Goal: Task Accomplishment & Management: Use online tool/utility

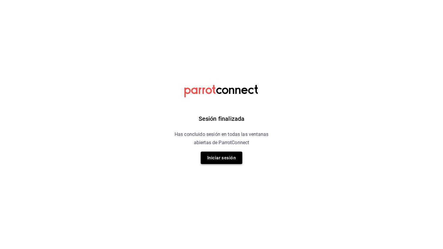
click at [219, 153] on button "Iniciar sesión" at bounding box center [222, 158] width 42 height 12
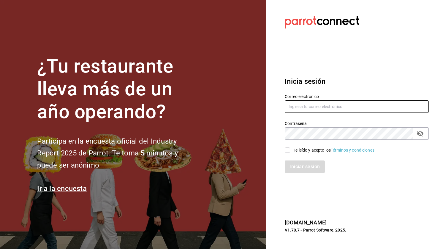
click at [305, 106] on input "text" at bounding box center [356, 107] width 144 height 12
type input "administracion@airepaz.com"
click at [289, 151] on input "He leído y acepto los Términos y condiciones." at bounding box center [286, 150] width 5 height 5
checkbox input "true"
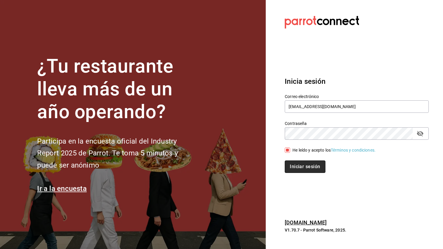
click at [311, 163] on button "Iniciar sesión" at bounding box center [304, 167] width 40 height 12
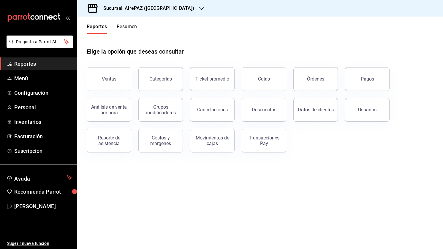
click at [127, 9] on h3 "Sucursal: AirePAZ ([GEOGRAPHIC_DATA])" at bounding box center [146, 8] width 96 height 7
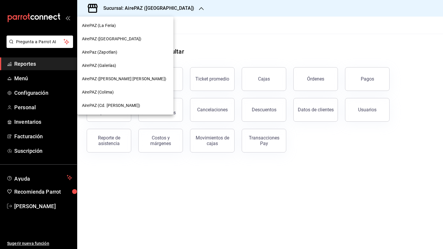
click at [120, 109] on div "AirePAZ (Cd. [PERSON_NAME])" at bounding box center [125, 105] width 96 height 13
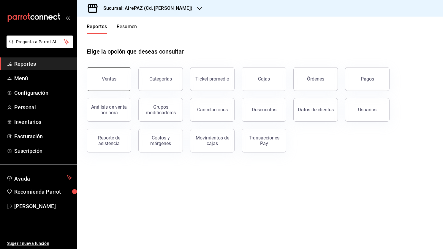
click at [110, 78] on div "Ventas" at bounding box center [109, 79] width 15 height 6
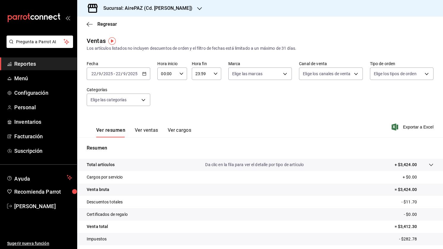
click at [145, 74] on icon "button" at bounding box center [144, 74] width 4 height 4
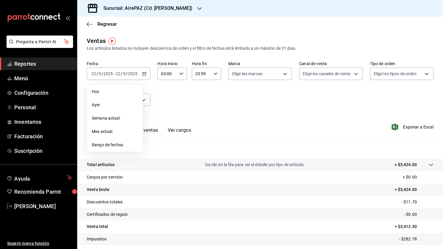
click at [184, 96] on div "Fecha [DATE] [DATE] - [DATE] [DATE] [PERSON_NAME] Semana actual Mes actual Rang…" at bounding box center [260, 87] width 346 height 52
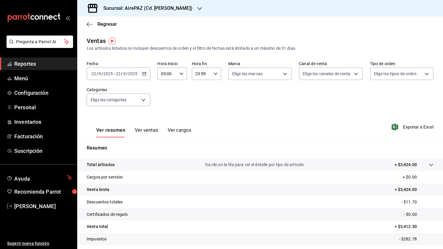
click at [144, 75] on icon "button" at bounding box center [144, 74] width 4 height 4
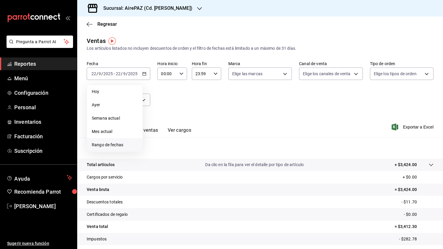
click at [124, 143] on span "Rango de fechas" at bounding box center [115, 145] width 46 height 6
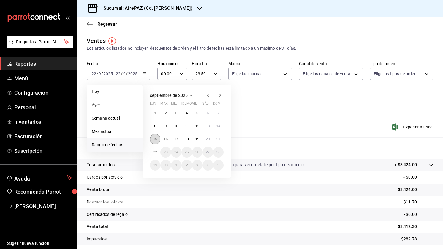
click at [158, 137] on button "15" at bounding box center [155, 139] width 10 height 11
click at [153, 152] on abbr "22" at bounding box center [155, 152] width 4 height 4
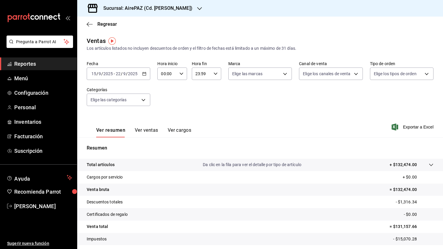
click at [153, 130] on button "Ver ventas" at bounding box center [146, 133] width 23 height 10
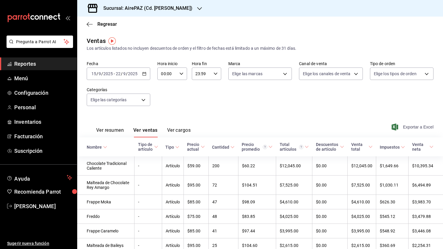
click at [399, 126] on span "Exportar a Excel" at bounding box center [412, 127] width 41 height 7
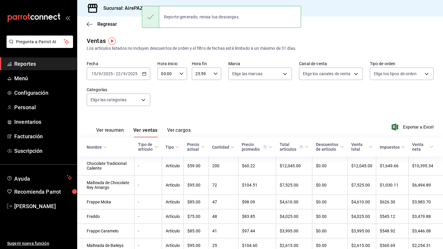
click at [104, 144] on th "Nombre" at bounding box center [105, 147] width 57 height 19
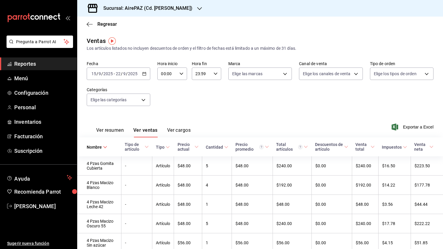
click at [163, 8] on h3 "Sucursal: AirePAZ (Cd. [PERSON_NAME])" at bounding box center [145, 8] width 94 height 7
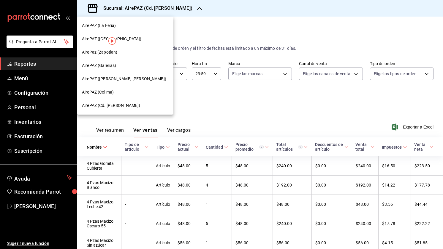
click at [152, 76] on div "AirePAZ ([PERSON_NAME] [PERSON_NAME])" at bounding box center [125, 79] width 87 height 6
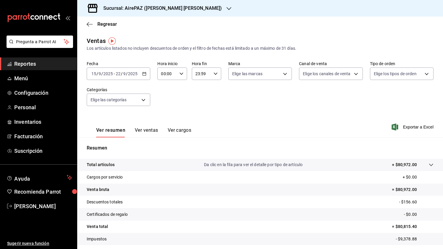
click at [144, 131] on button "Ver ventas" at bounding box center [146, 133] width 23 height 10
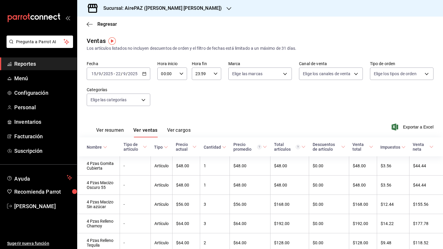
click at [103, 149] on icon at bounding box center [105, 147] width 4 height 4
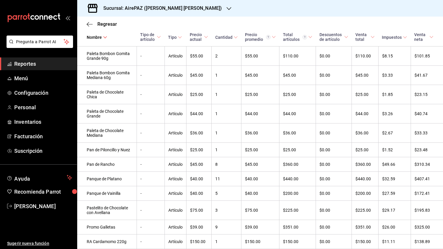
scroll to position [2317, 0]
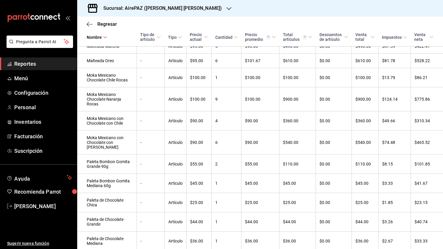
click at [166, 10] on h3 "Sucursal: AirePAZ ([PERSON_NAME] [PERSON_NAME])" at bounding box center [159, 8] width 123 height 7
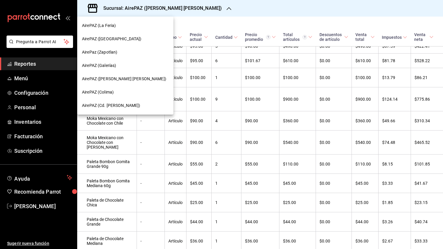
click at [152, 69] on div "AirePAZ (Galerías)" at bounding box center [125, 65] width 96 height 13
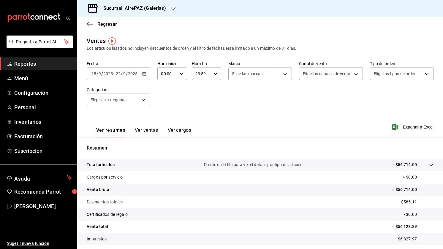
click at [135, 131] on button "Ver ventas" at bounding box center [146, 133] width 23 height 10
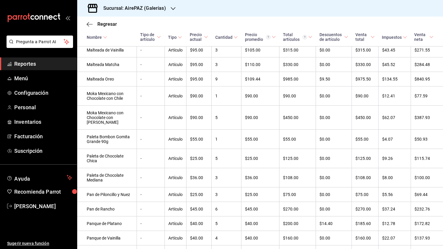
scroll to position [2221, 0]
click at [147, 15] on div "Sucursal: AirePAZ (Galerías)" at bounding box center [130, 8] width 96 height 17
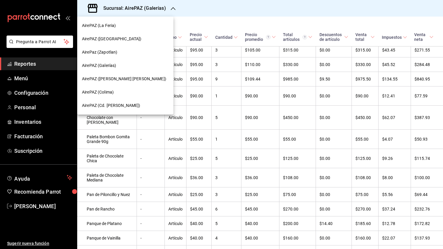
click at [146, 57] on div "AirePaz (Zapotlan)" at bounding box center [125, 52] width 96 height 13
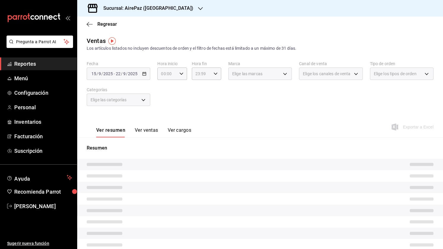
click at [142, 131] on button "Ver ventas" at bounding box center [146, 133] width 23 height 10
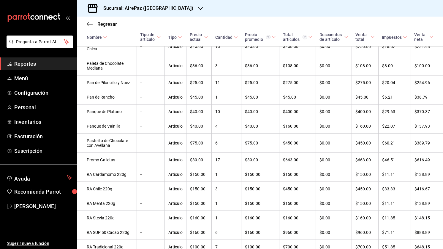
scroll to position [2430, 0]
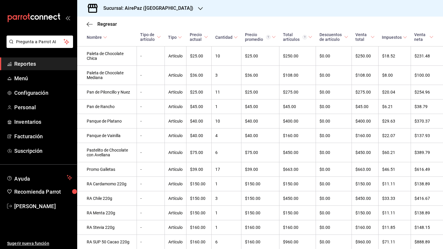
click at [198, 8] on icon "button" at bounding box center [200, 8] width 5 height 5
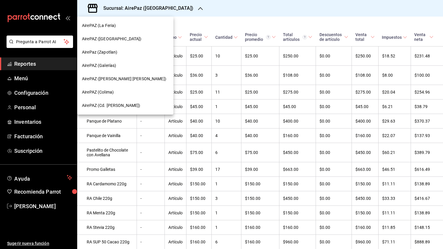
click at [143, 33] on div "AirePAZ ([GEOGRAPHIC_DATA])" at bounding box center [125, 38] width 96 height 13
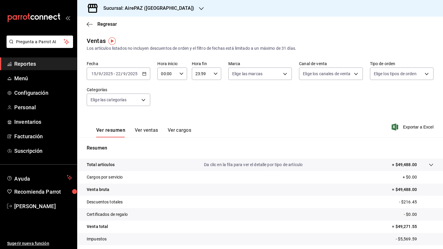
click at [150, 129] on button "Ver ventas" at bounding box center [146, 133] width 23 height 10
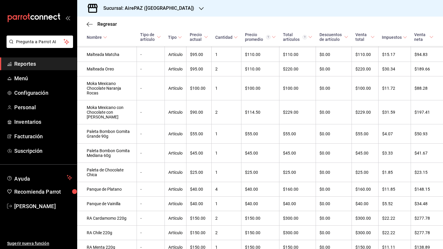
scroll to position [2185, 0]
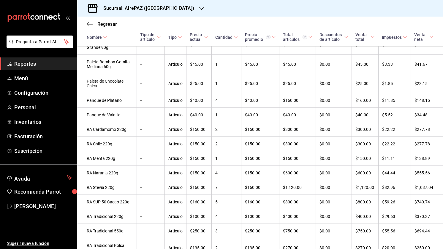
click at [156, 5] on h3 "Sucursal: AirePAZ ([GEOGRAPHIC_DATA])" at bounding box center [146, 8] width 96 height 7
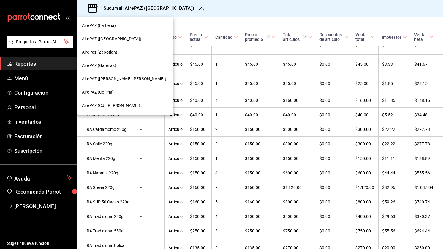
click at [149, 25] on div "AirePAZ (La Feria)" at bounding box center [125, 26] width 87 height 6
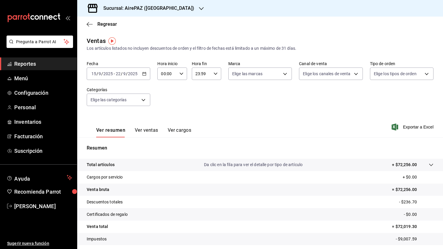
click at [144, 131] on button "Ver ventas" at bounding box center [146, 133] width 23 height 10
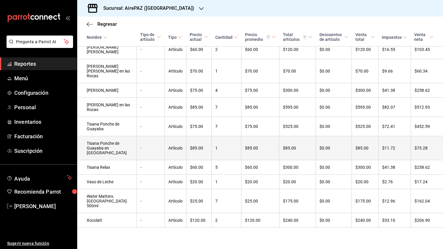
scroll to position [2562, 0]
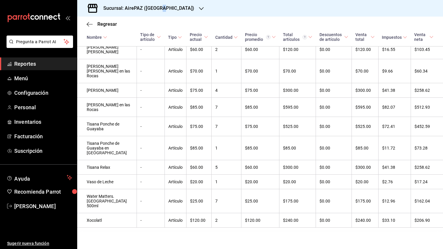
click at [159, 10] on h3 "Sucursal: AirePAZ ([GEOGRAPHIC_DATA])" at bounding box center [146, 8] width 96 height 7
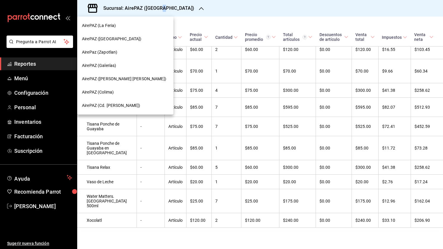
click at [143, 106] on div "AirePAZ (Cd. [PERSON_NAME])" at bounding box center [125, 106] width 87 height 6
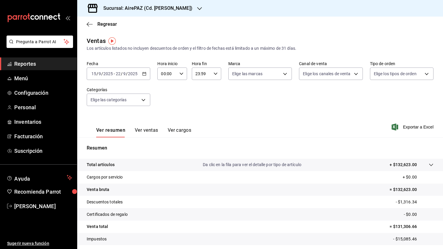
click at [152, 129] on button "Ver ventas" at bounding box center [146, 133] width 23 height 10
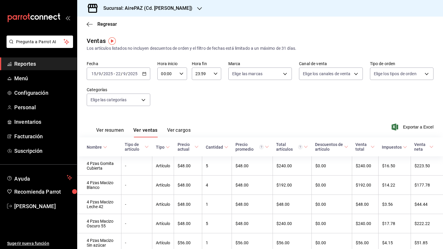
click at [104, 145] on span "Nombre" at bounding box center [97, 147] width 20 height 5
click at [106, 145] on icon at bounding box center [105, 147] width 4 height 4
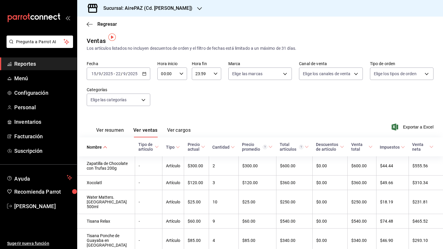
scroll to position [96, 0]
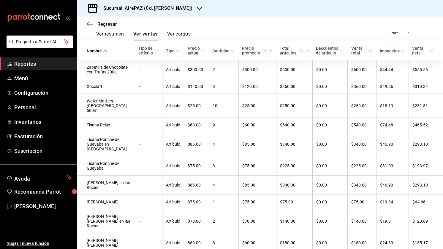
click at [103, 49] on icon at bounding box center [105, 51] width 4 height 4
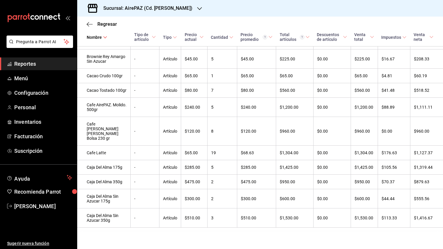
scroll to position [1119, 0]
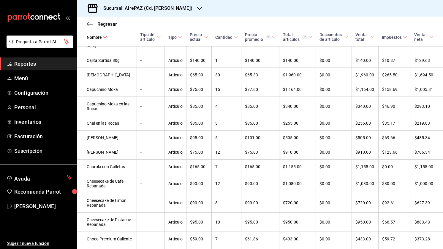
click at [154, 9] on h3 "Sucursal: AirePAZ (Cd. [PERSON_NAME])" at bounding box center [145, 8] width 94 height 7
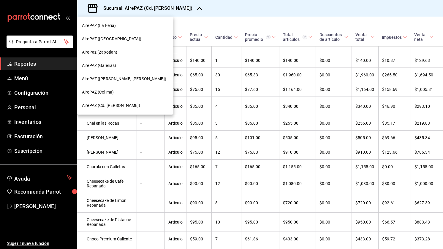
click at [142, 82] on div "AirePAZ ([PERSON_NAME] [PERSON_NAME])" at bounding box center [125, 79] width 87 height 6
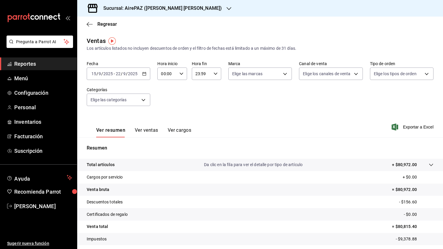
click at [150, 129] on button "Ver ventas" at bounding box center [146, 133] width 23 height 10
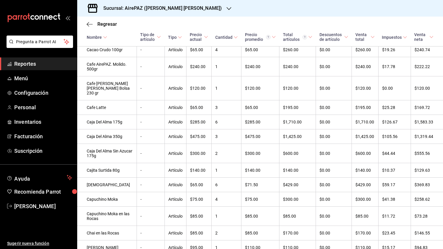
scroll to position [904, 0]
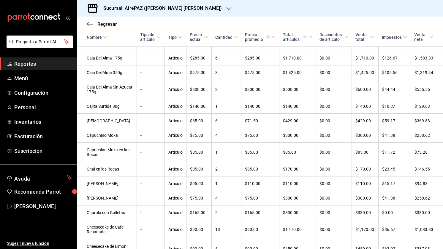
click at [163, 9] on h3 "Sucursal: AirePAZ ([PERSON_NAME] [PERSON_NAME])" at bounding box center [159, 8] width 123 height 7
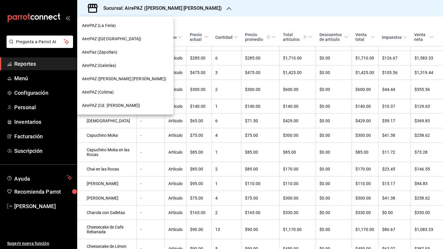
click at [147, 68] on div "AirePAZ (Galerías)" at bounding box center [125, 66] width 87 height 6
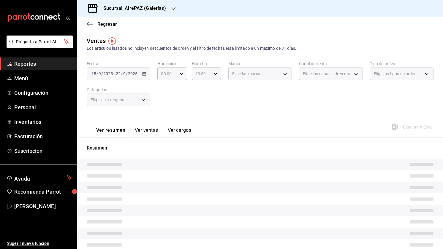
click at [142, 131] on button "Ver ventas" at bounding box center [146, 133] width 23 height 10
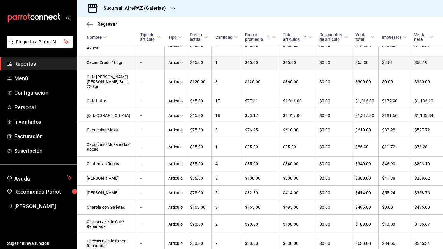
scroll to position [880, 0]
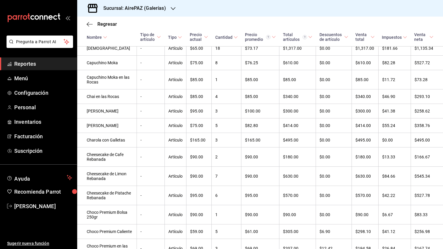
click at [148, 9] on h3 "Sucursal: AirePAZ (Galerías)" at bounding box center [131, 8] width 67 height 7
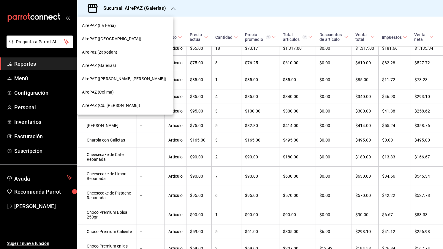
click at [150, 50] on div "AirePaz (Zapotlan)" at bounding box center [125, 52] width 87 height 6
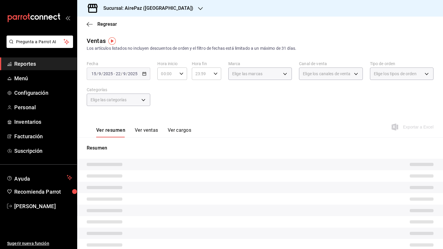
click at [147, 131] on button "Ver ventas" at bounding box center [146, 133] width 23 height 10
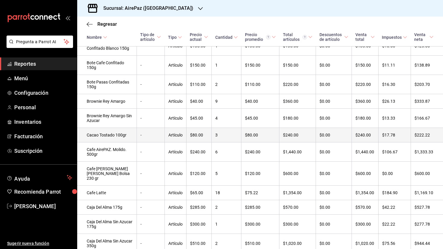
scroll to position [923, 0]
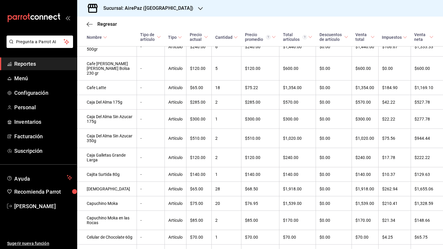
click at [157, 9] on h3 "Sucursal: AirePaz ([GEOGRAPHIC_DATA])" at bounding box center [145, 8] width 95 height 7
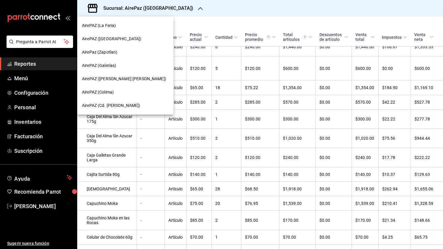
click at [153, 27] on div "AirePAZ (La Feria)" at bounding box center [125, 26] width 87 height 6
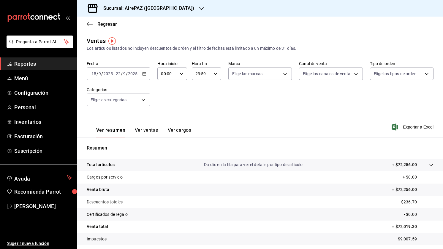
click at [141, 131] on button "Ver ventas" at bounding box center [146, 133] width 23 height 10
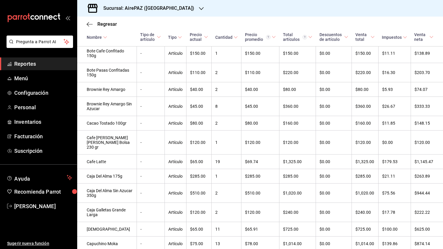
scroll to position [662, 0]
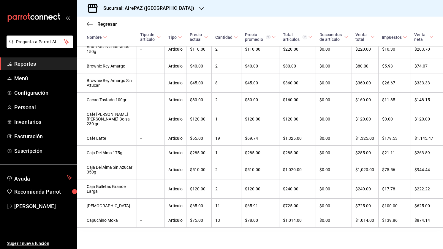
click at [160, 8] on h3 "Sucursal: AirePAZ ([GEOGRAPHIC_DATA])" at bounding box center [146, 8] width 96 height 7
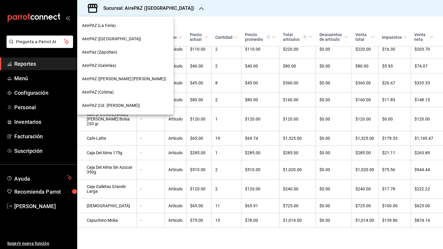
click at [204, 145] on div at bounding box center [221, 124] width 443 height 249
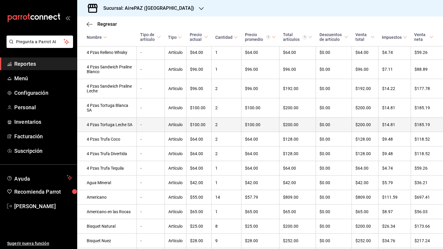
scroll to position [0, 0]
